Goal: Task Accomplishment & Management: Use online tool/utility

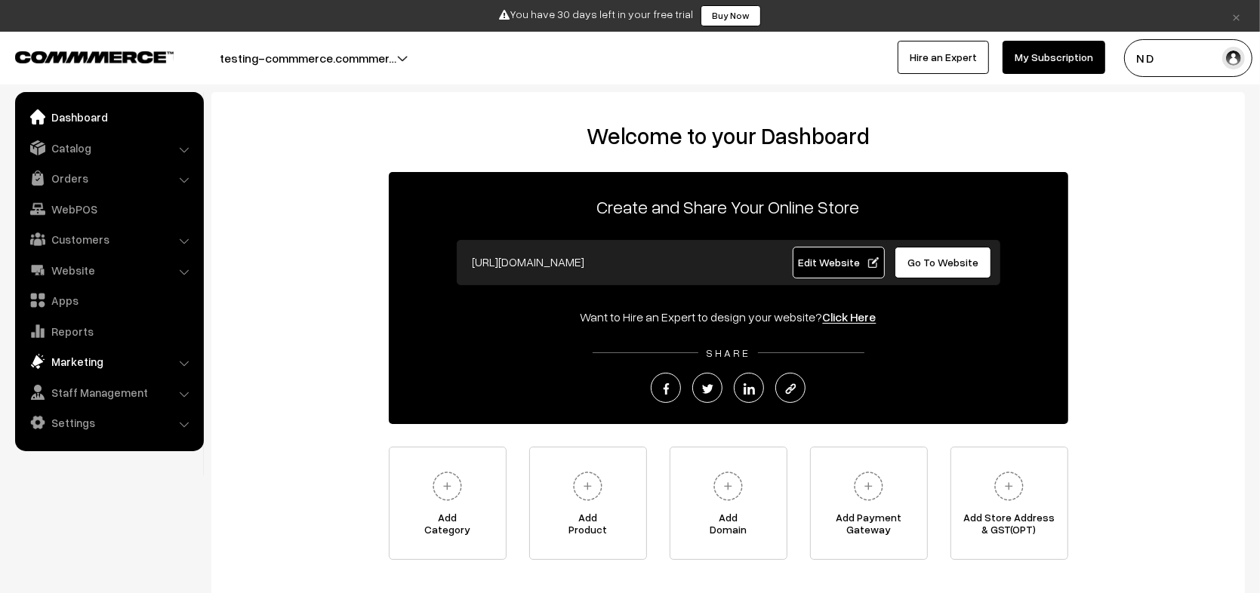
click at [99, 360] on link "Marketing" at bounding box center [109, 361] width 180 height 27
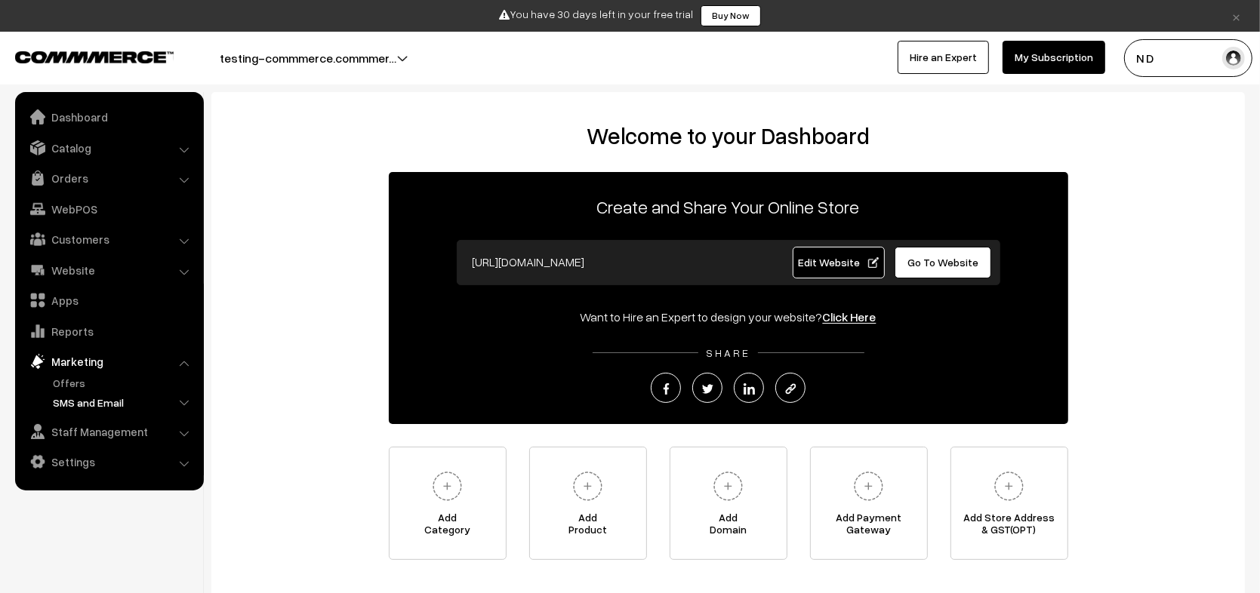
click at [102, 407] on link "SMS and Email" at bounding box center [123, 403] width 149 height 16
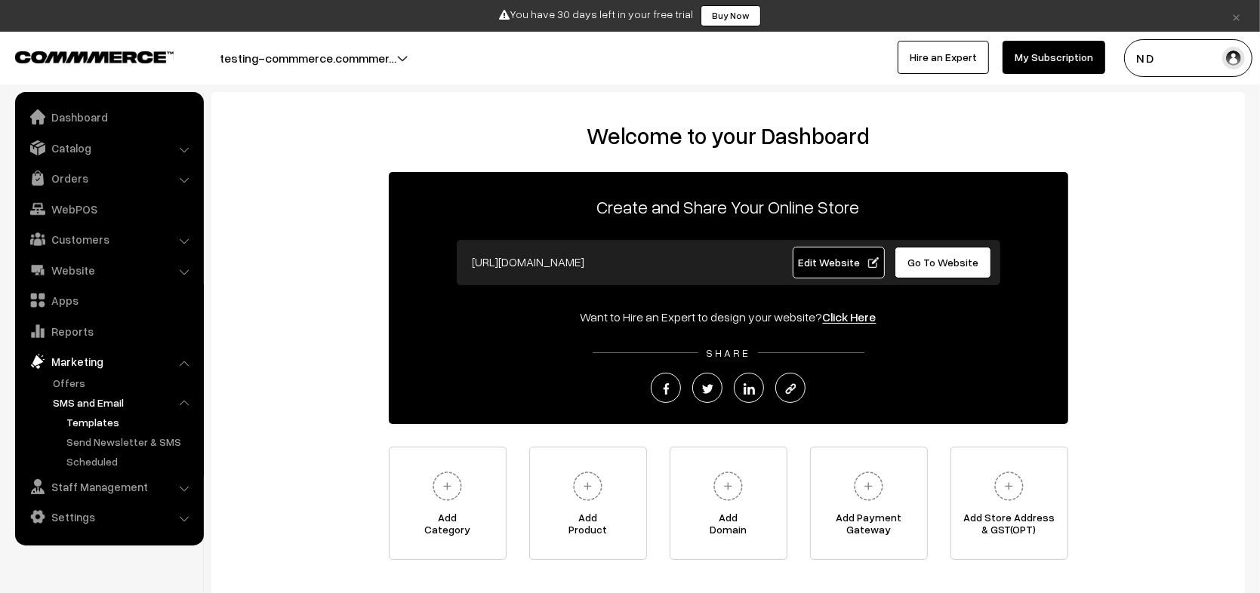
click at [111, 419] on link "Templates" at bounding box center [131, 422] width 136 height 16
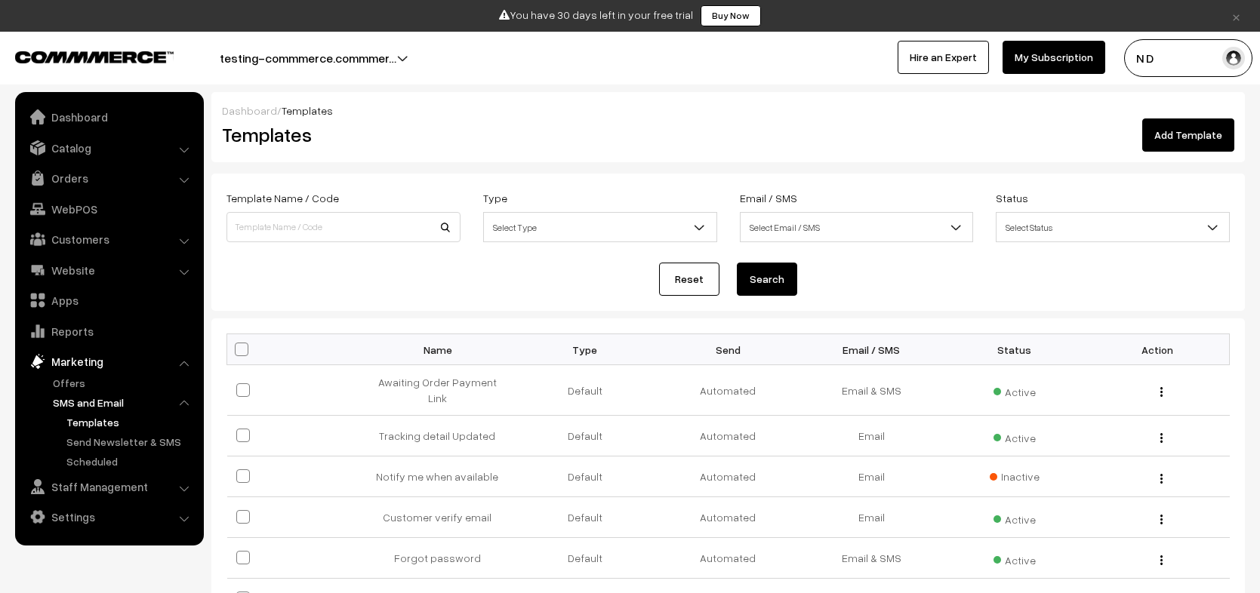
scroll to position [375, 0]
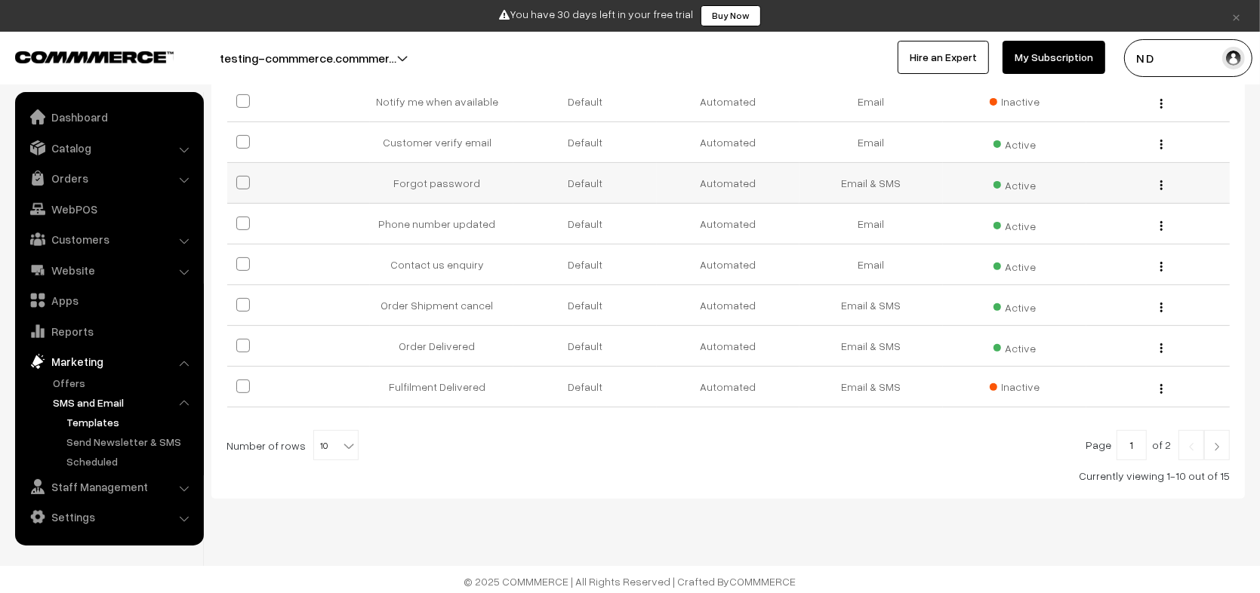
click at [1161, 180] on img "button" at bounding box center [1161, 185] width 2 height 10
click at [1066, 189] on link "Edit" at bounding box center [1094, 205] width 128 height 33
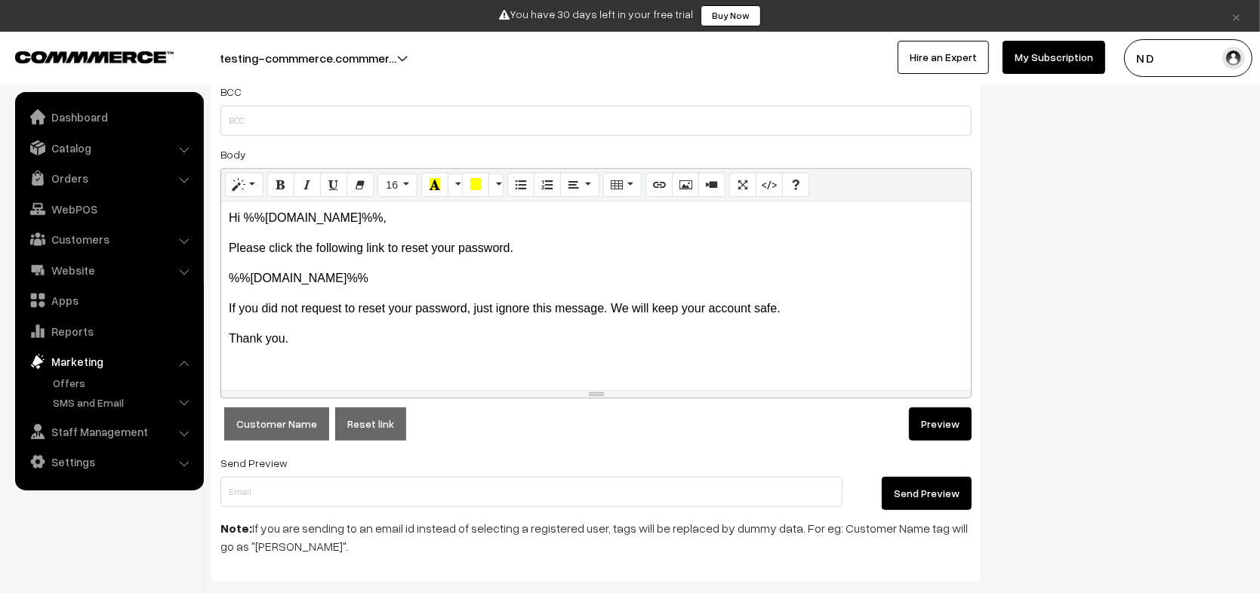
scroll to position [577, 0]
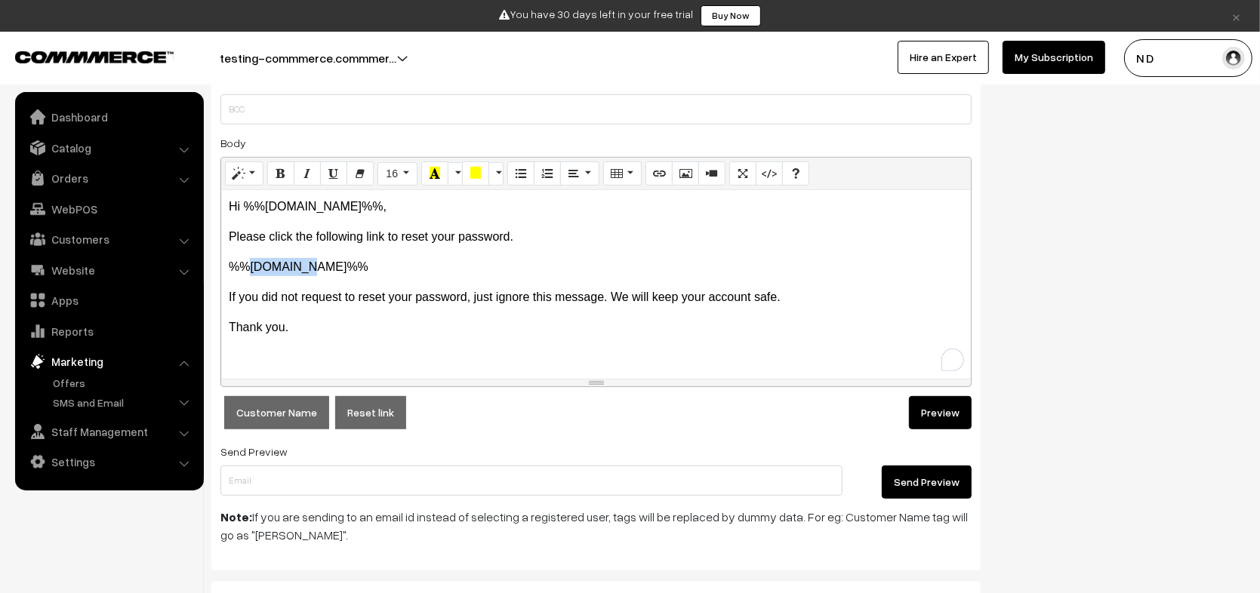
drag, startPoint x: 295, startPoint y: 265, endPoint x: 249, endPoint y: 266, distance: 46.1
click at [249, 266] on p "%%[DOMAIN_NAME]%%" at bounding box center [596, 267] width 734 height 18
copy p "reset.lin"
drag, startPoint x: 329, startPoint y: 266, endPoint x: 210, endPoint y: 256, distance: 119.7
click at [210, 256] on div "Newsletter Details Email/SMS Email SMS Email / SMS Email / SMS Template Name Fo…" at bounding box center [596, 178] width 792 height 1165
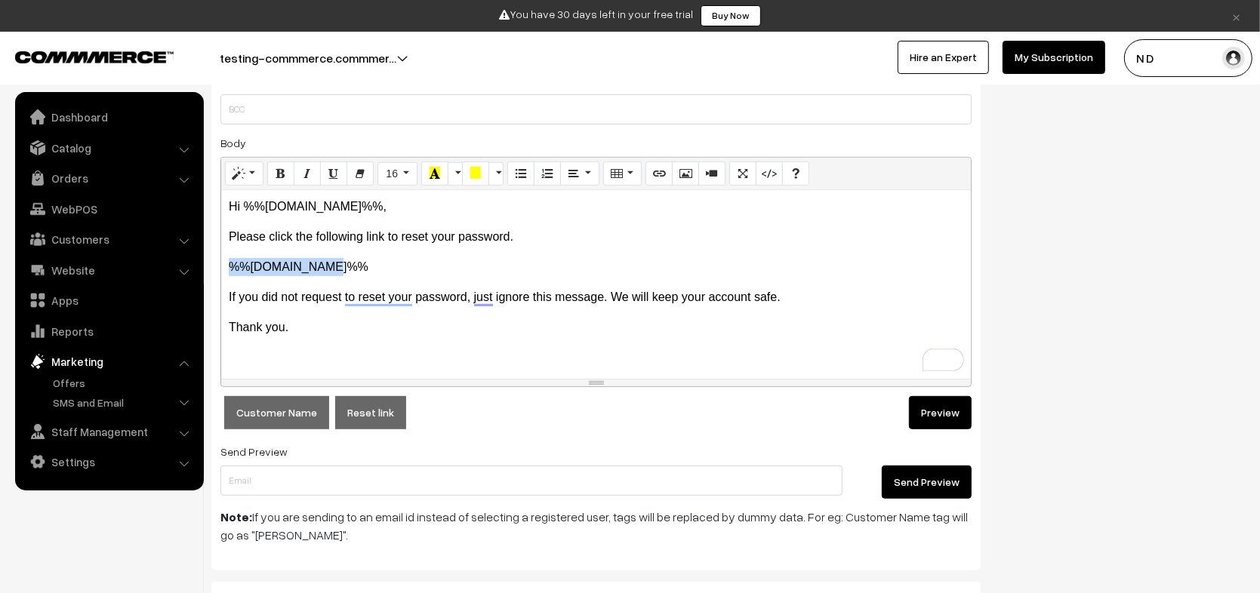
copy p "%%reset.link%%"
click at [91, 459] on link "Settings" at bounding box center [109, 461] width 180 height 27
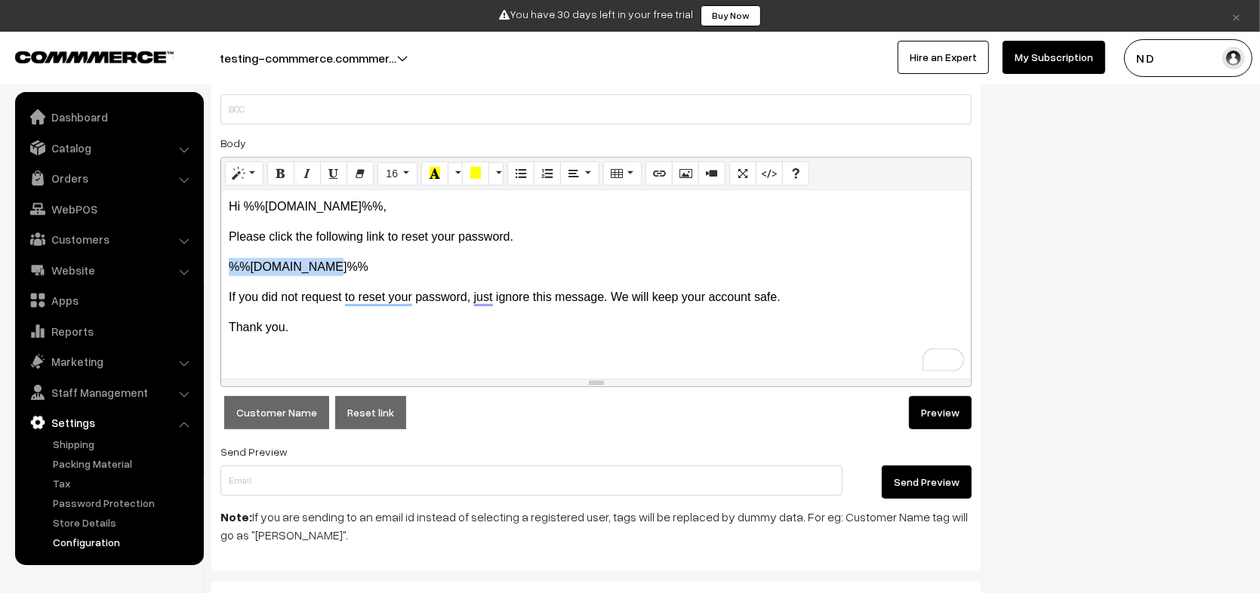
click at [91, 546] on link "Configuration" at bounding box center [123, 542] width 149 height 16
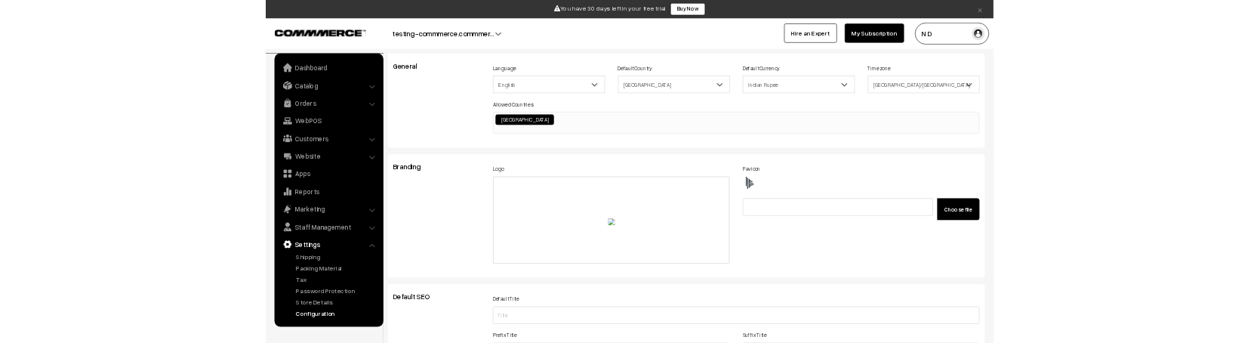
scroll to position [76, 0]
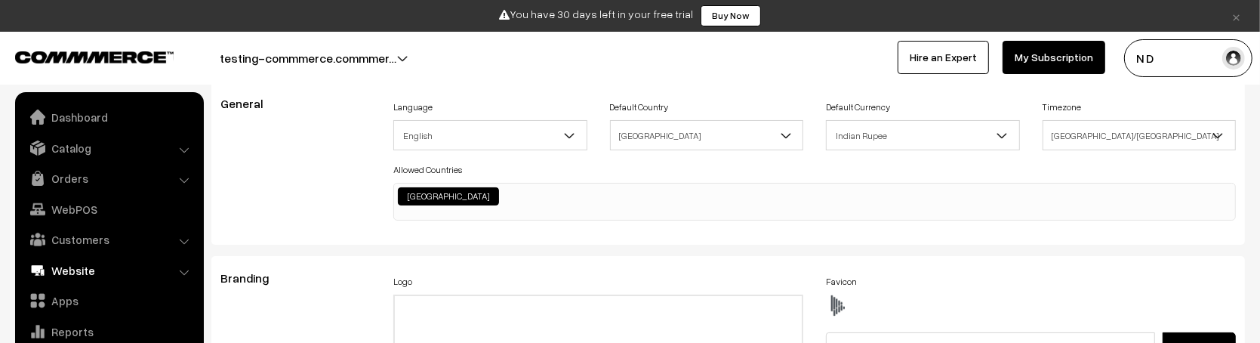
click at [159, 268] on link "Website" at bounding box center [109, 270] width 180 height 27
click at [94, 291] on link "Website Builder" at bounding box center [123, 291] width 149 height 16
